Goal: Navigation & Orientation: Find specific page/section

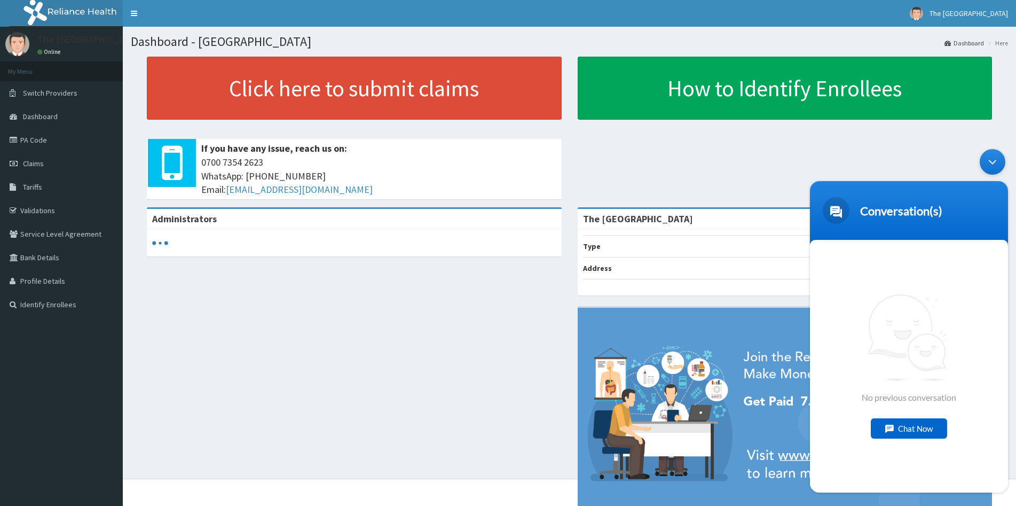
click at [993, 163] on div "Minimize live chat window" at bounding box center [993, 162] width 26 height 26
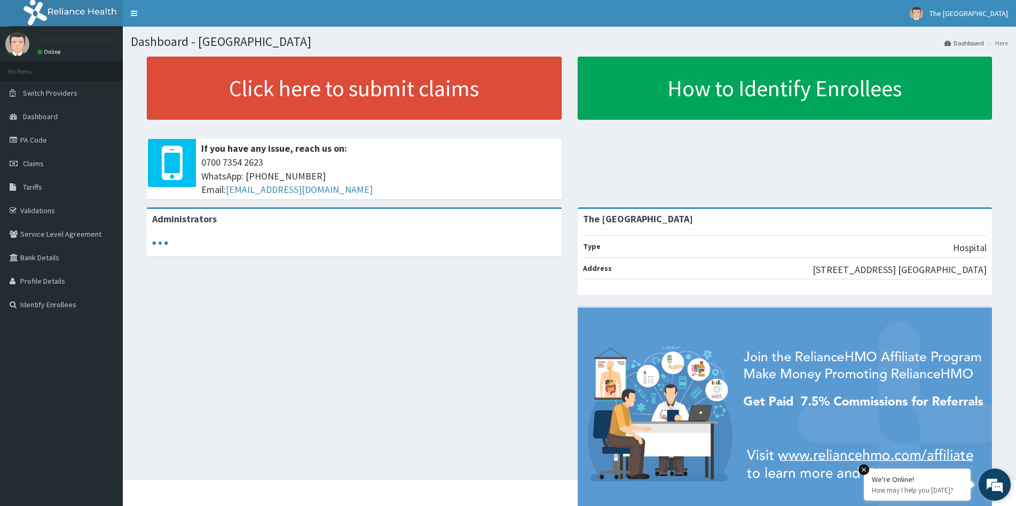
click at [971, 484] on div "We're Online! How may I help you today?" at bounding box center [917, 484] width 107 height 32
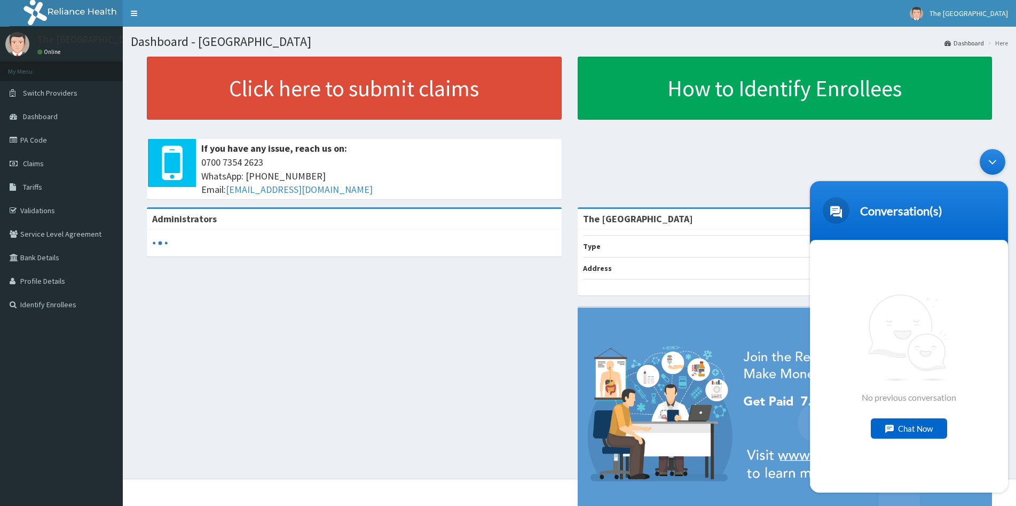
click at [993, 161] on div "Minimize live chat window" at bounding box center [993, 162] width 26 height 26
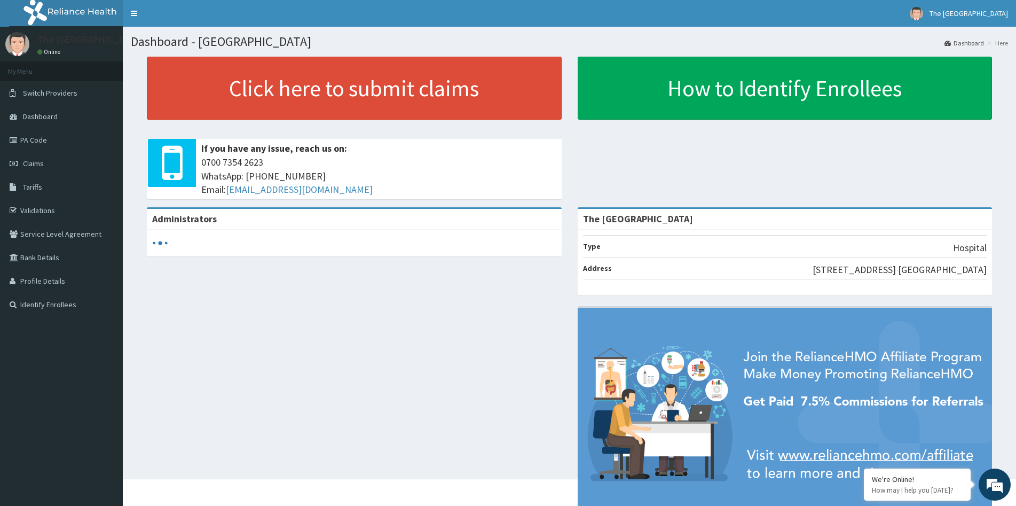
click at [974, 486] on img at bounding box center [785, 415] width 415 height 217
click at [971, 486] on div "We're Online! How may I help you today?" at bounding box center [917, 484] width 107 height 32
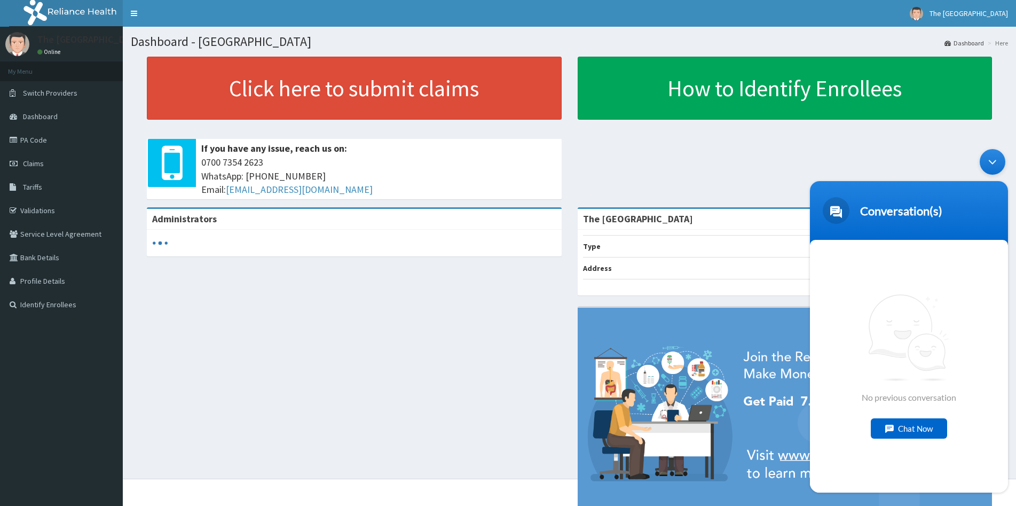
click at [993, 161] on div "Minimize live chat window" at bounding box center [993, 162] width 26 height 26
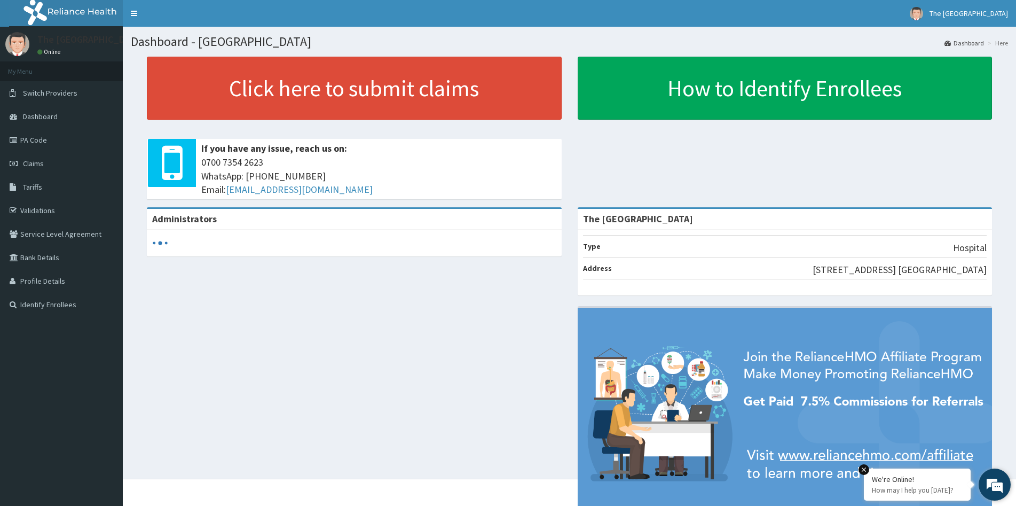
click at [866, 469] on em at bounding box center [863, 469] width 11 height 11
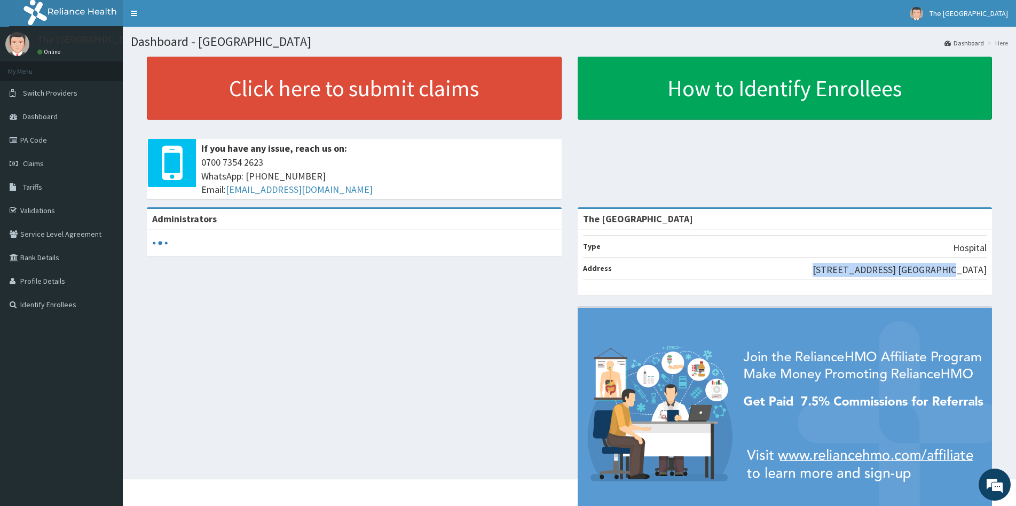
drag, startPoint x: 863, startPoint y: 267, endPoint x: 985, endPoint y: 273, distance: 121.9
click at [985, 273] on li "Address 84, Ihama Road, G.R.A. Benin" at bounding box center [785, 268] width 404 height 22
click at [892, 151] on div "Click here to submit claims If you have any issue, reach us on: 0700 7354 2623 …" at bounding box center [569, 132] width 877 height 151
drag, startPoint x: 948, startPoint y: 248, endPoint x: 987, endPoint y: 248, distance: 39.5
click at [987, 248] on div "Type Hospital Address 84, Ihama Road, G.R.A. Benin" at bounding box center [785, 263] width 415 height 66
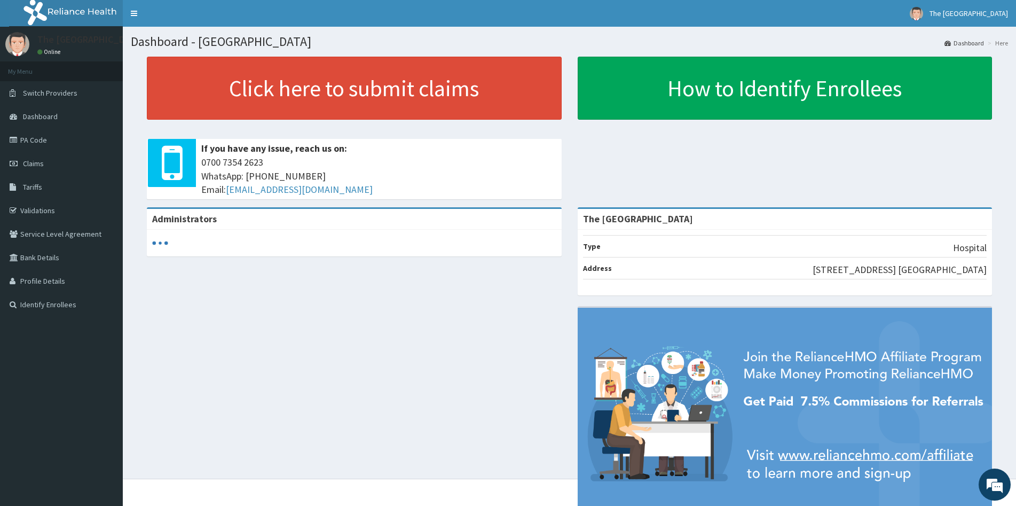
drag, startPoint x: 955, startPoint y: 247, endPoint x: 987, endPoint y: 251, distance: 31.7
click at [987, 251] on div "Type Hospital Address 84, Ihama Road, G.R.A. Benin" at bounding box center [785, 263] width 415 height 66
drag, startPoint x: 951, startPoint y: 248, endPoint x: 985, endPoint y: 251, distance: 34.9
click at [985, 251] on li "Type Hospital" at bounding box center [785, 246] width 404 height 22
drag, startPoint x: 871, startPoint y: 270, endPoint x: 985, endPoint y: 272, distance: 114.8
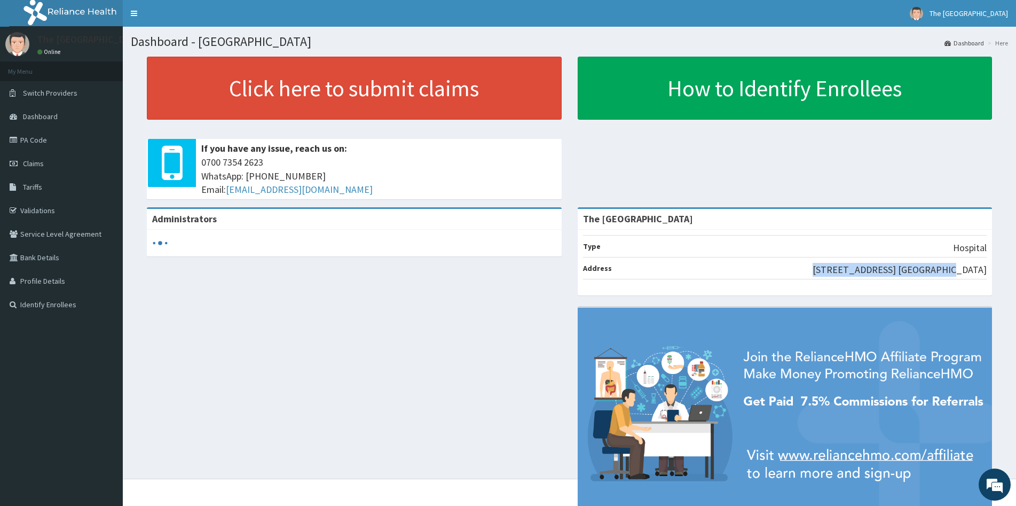
click at [985, 272] on li "Address 84, Ihama Road, G.R.A. Benin" at bounding box center [785, 268] width 404 height 22
click at [543, 318] on div "Administrators The Rock Hospital Type Hospital Address 84, Ihama Road, G.R.A. B…" at bounding box center [569, 371] width 877 height 328
click at [34, 192] on link "Tariffs" at bounding box center [61, 186] width 123 height 23
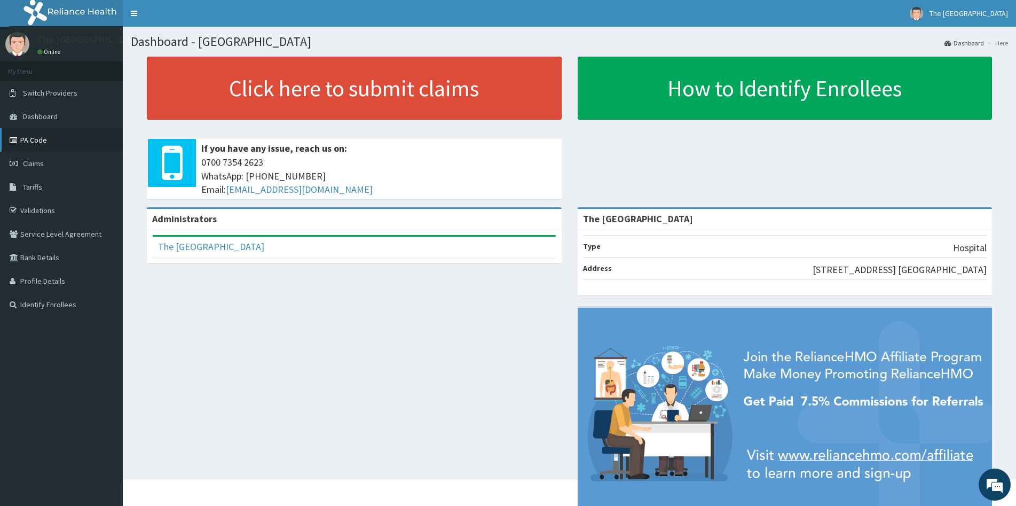
click at [48, 139] on link "PA Code" at bounding box center [61, 139] width 123 height 23
click at [30, 109] on link "Dashboard" at bounding box center [61, 116] width 123 height 23
click at [34, 209] on link "Validations" at bounding box center [61, 210] width 123 height 23
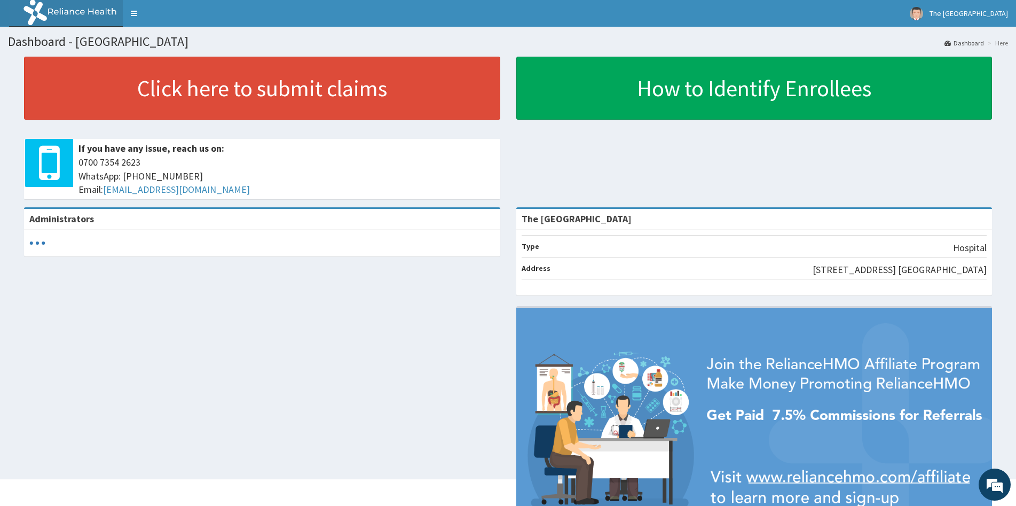
click at [136, 6] on link "Toggle navigation" at bounding box center [134, 13] width 22 height 27
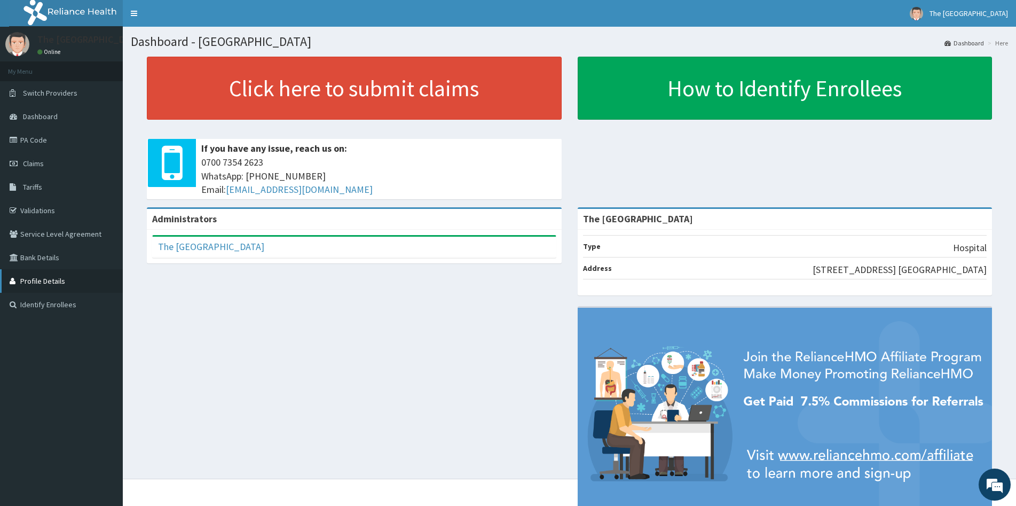
click at [56, 275] on link "Profile Details" at bounding box center [61, 280] width 123 height 23
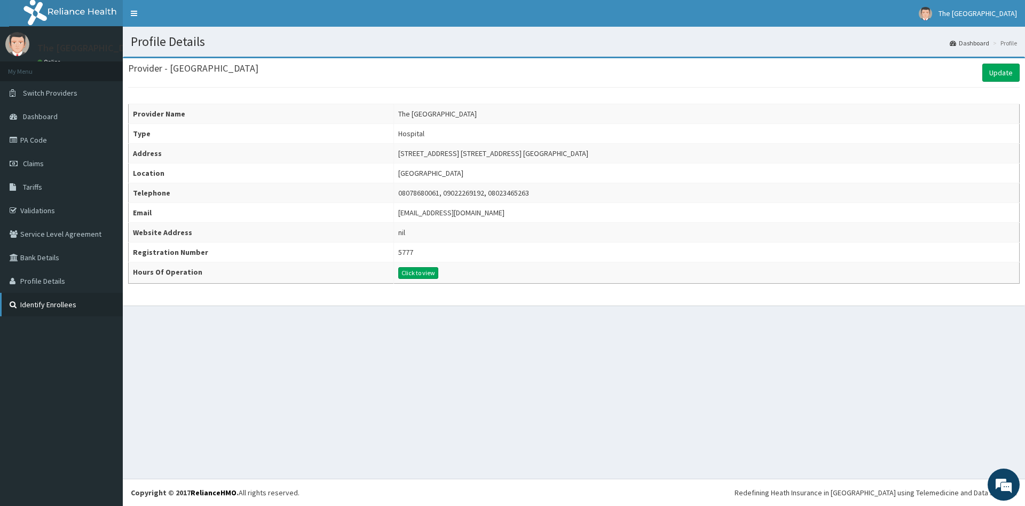
click at [57, 304] on link "Identify Enrollees" at bounding box center [61, 304] width 123 height 23
click at [49, 171] on link "Claims" at bounding box center [61, 163] width 123 height 23
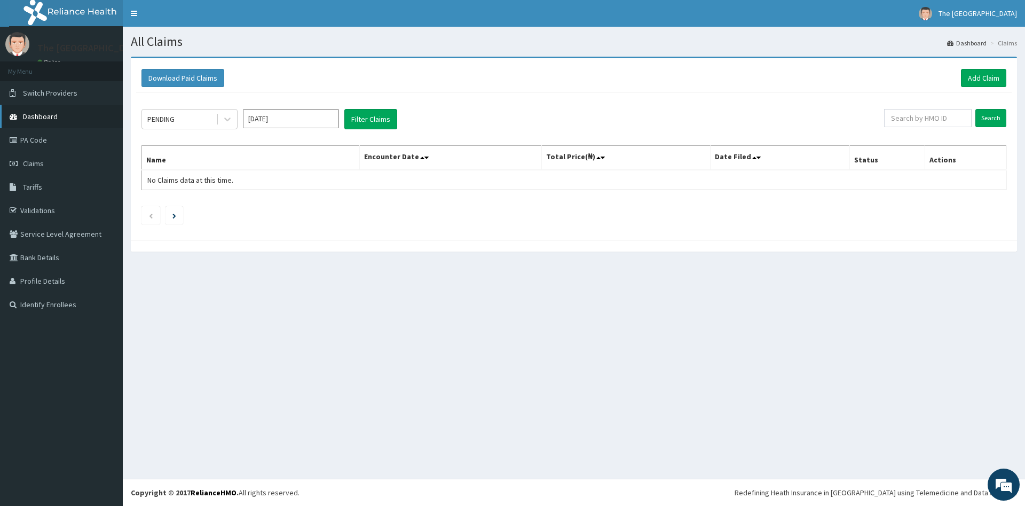
click at [59, 120] on link "Dashboard" at bounding box center [61, 116] width 123 height 23
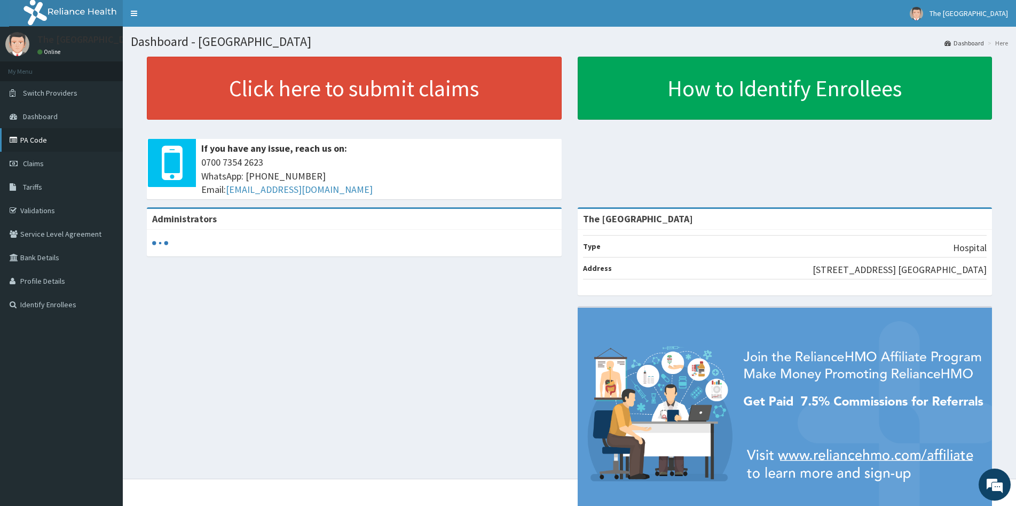
click at [43, 147] on link "PA Code" at bounding box center [61, 139] width 123 height 23
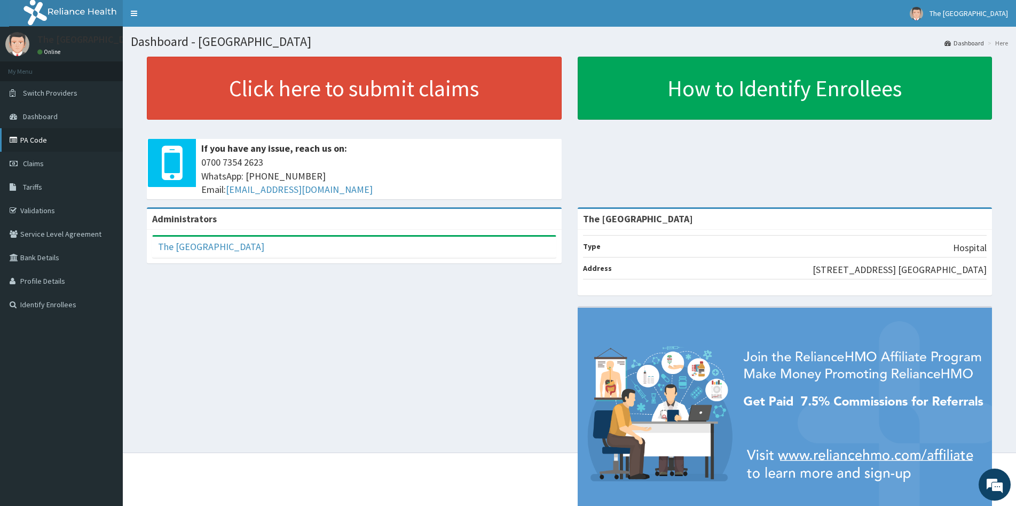
click at [20, 141] on icon at bounding box center [15, 139] width 11 height 7
click at [92, 212] on link "Validations" at bounding box center [61, 210] width 123 height 23
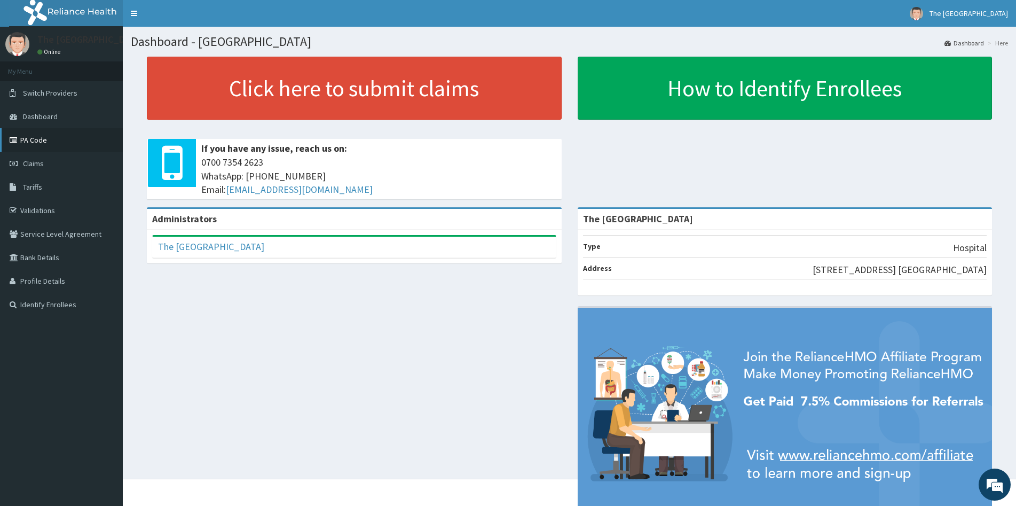
click at [48, 143] on link "PA Code" at bounding box center [61, 139] width 123 height 23
click at [45, 136] on link "PA Code" at bounding box center [61, 139] width 123 height 23
